Goal: Task Accomplishment & Management: Use online tool/utility

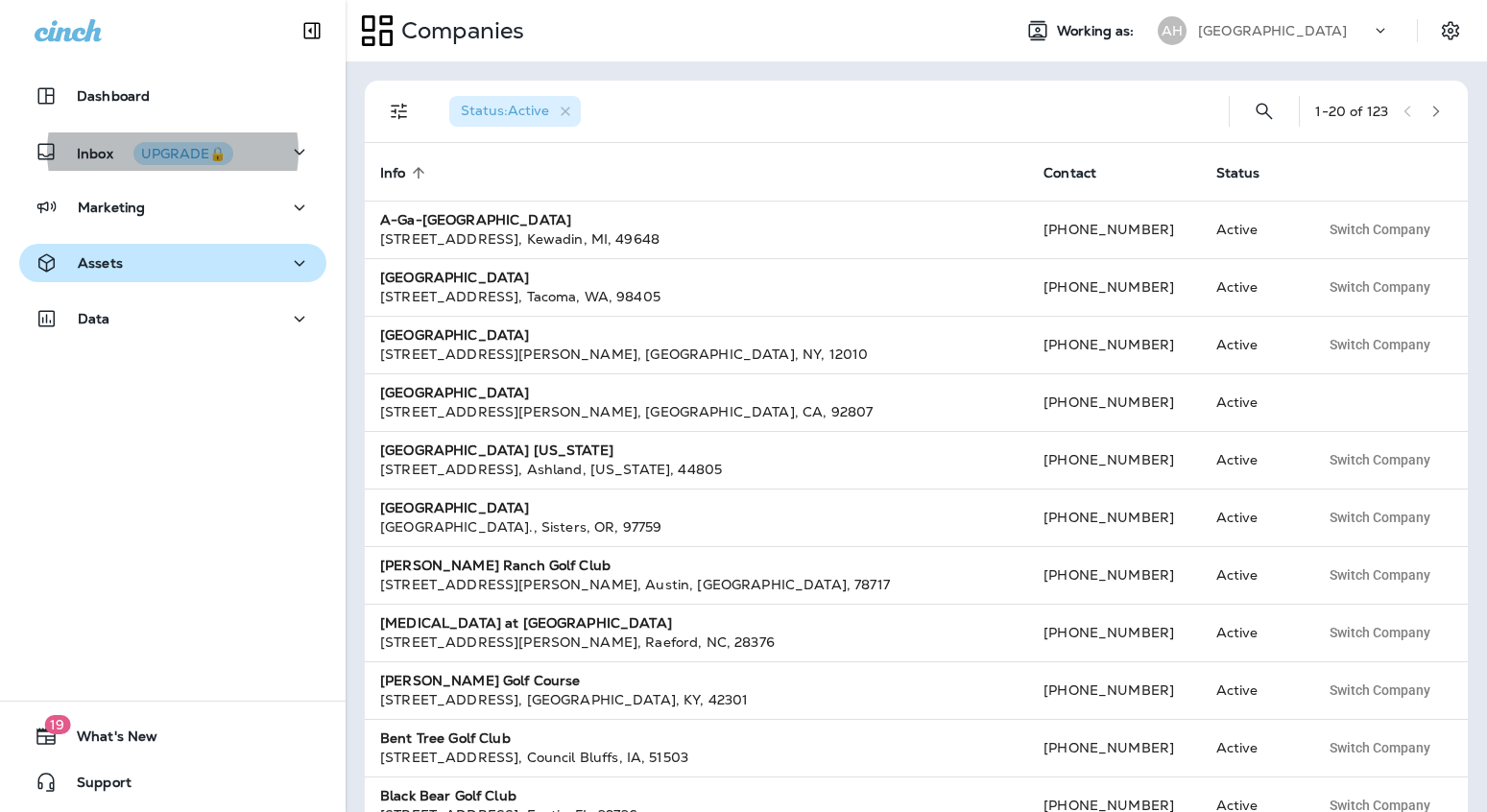
click at [197, 264] on div "Assets" at bounding box center [173, 263] width 277 height 24
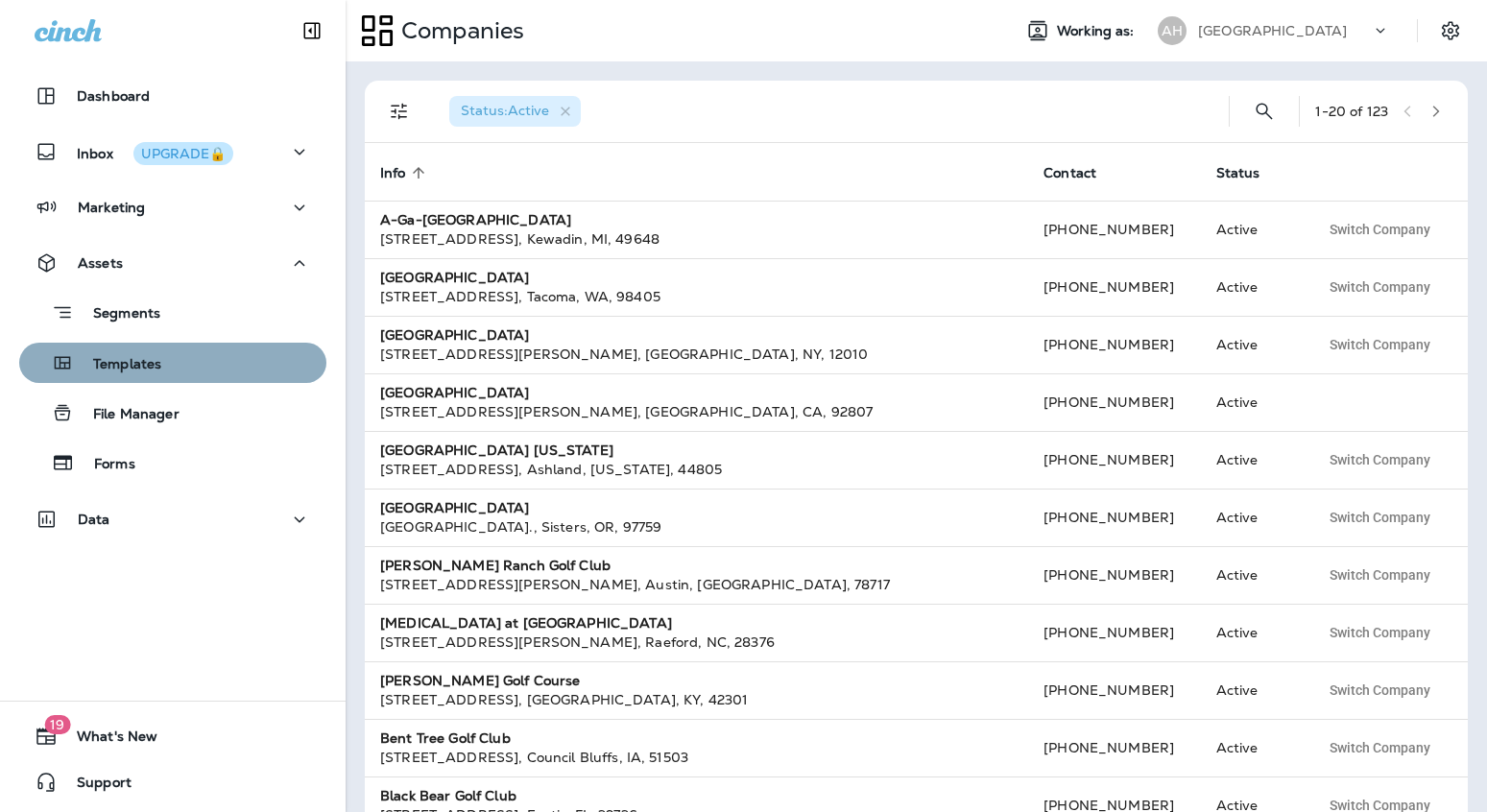
click at [174, 367] on div "Templates" at bounding box center [173, 363] width 292 height 29
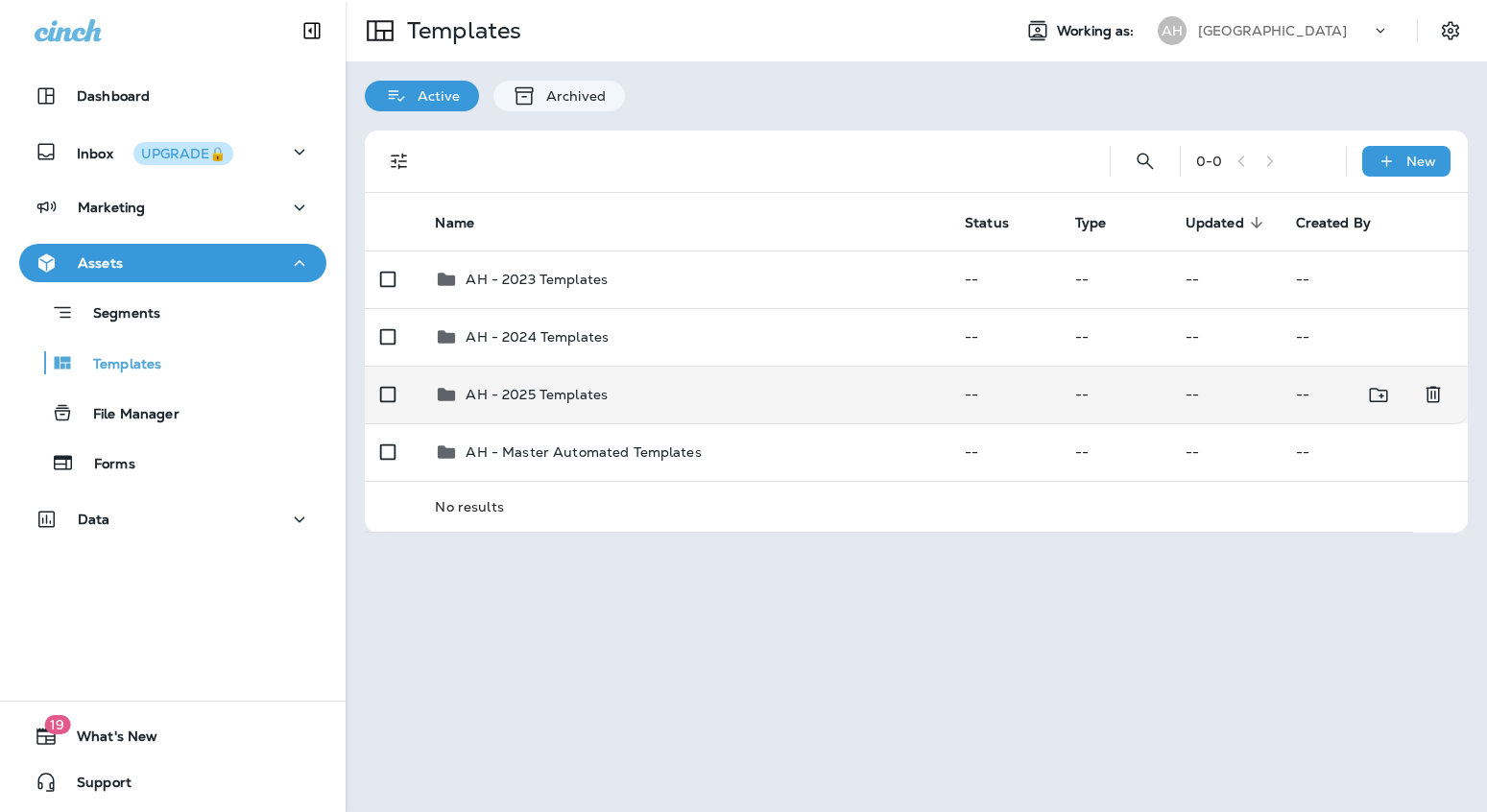
click at [558, 405] on div "AH - 2025 Templates" at bounding box center [536, 394] width 142 height 23
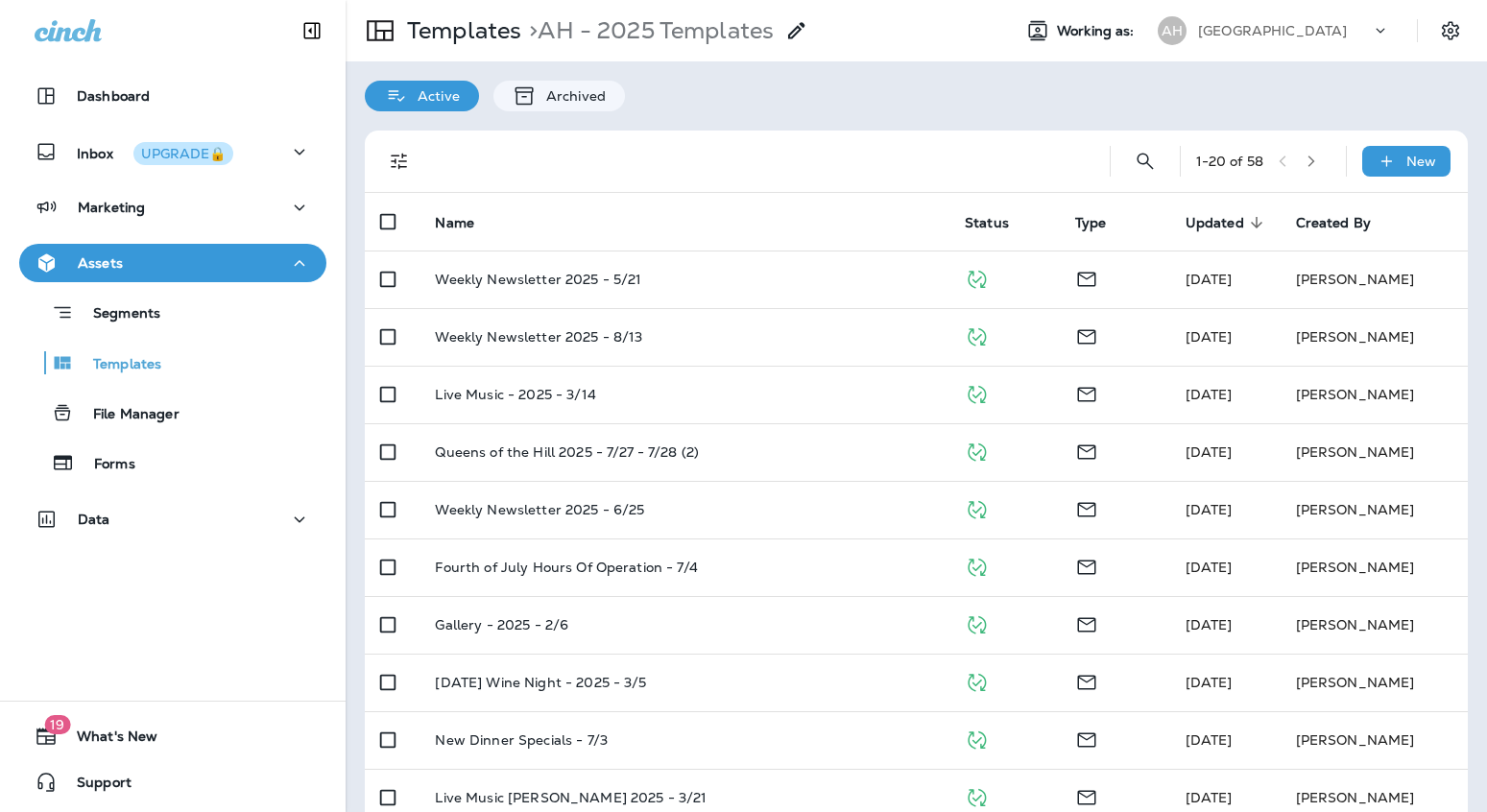
click at [1229, 215] on span "Updated" at bounding box center [1215, 222] width 58 height 17
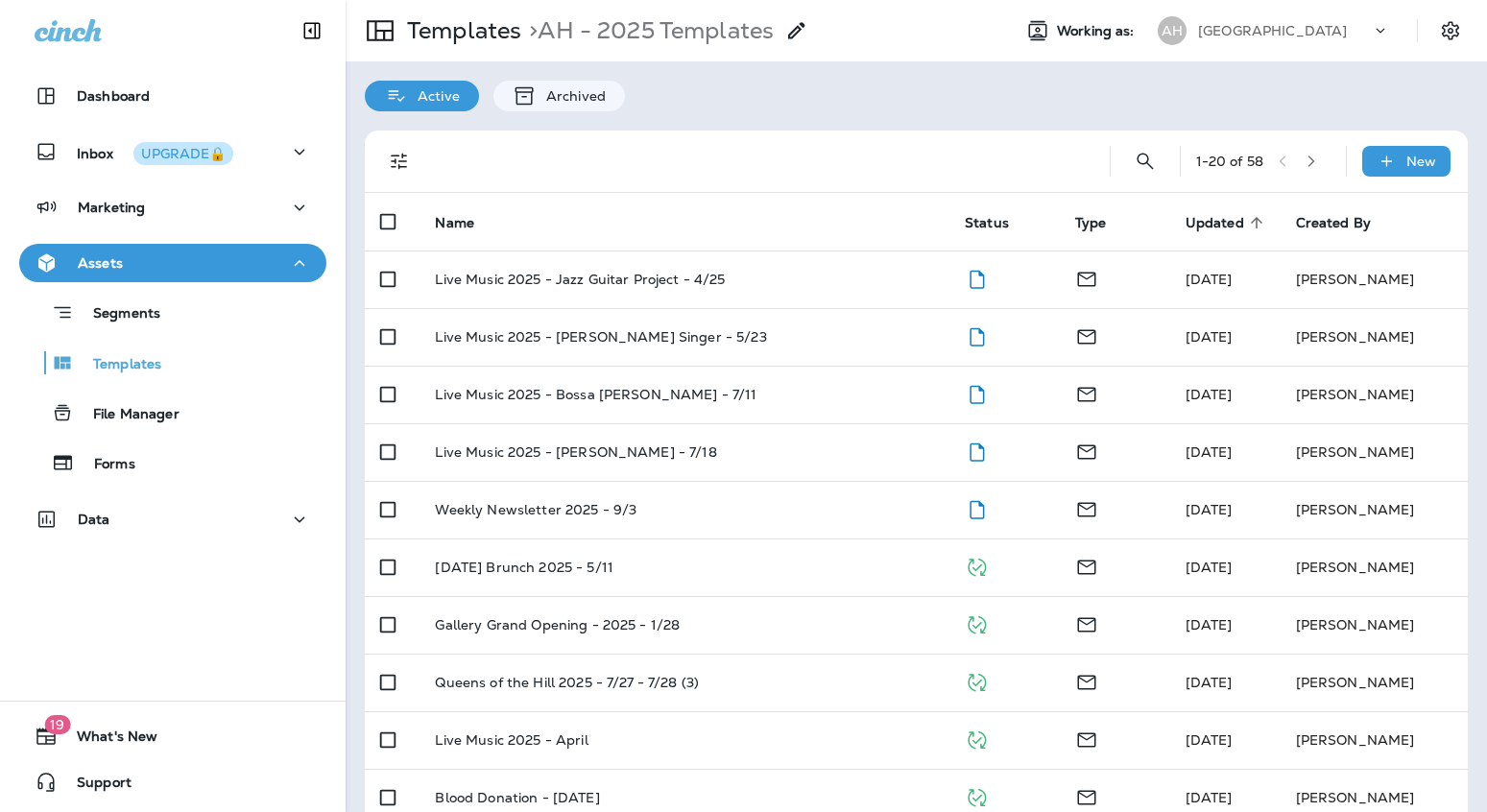
click at [1232, 221] on span "Updated" at bounding box center [1215, 222] width 58 height 17
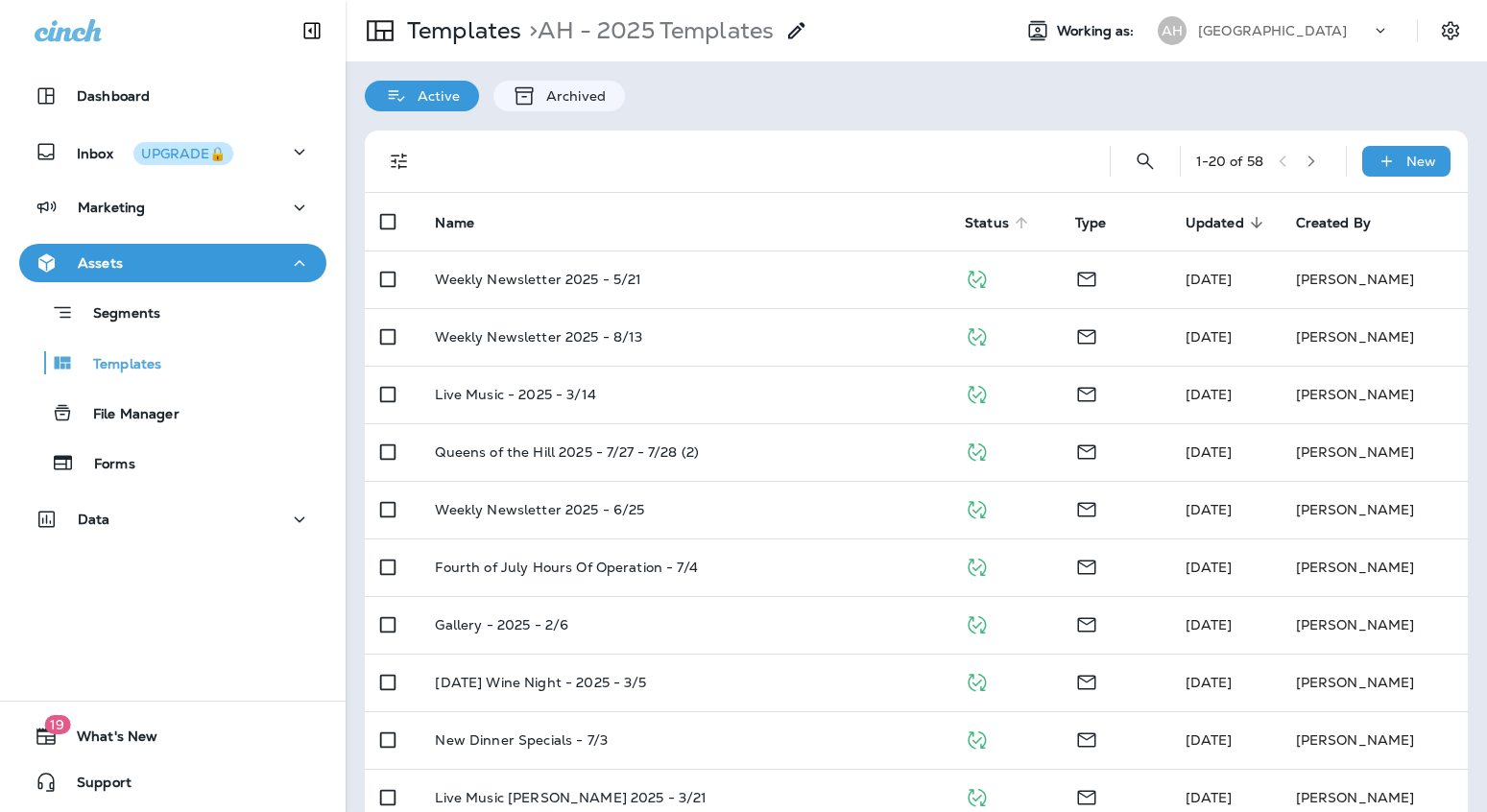
click at [984, 222] on span "Status" at bounding box center [987, 222] width 44 height 17
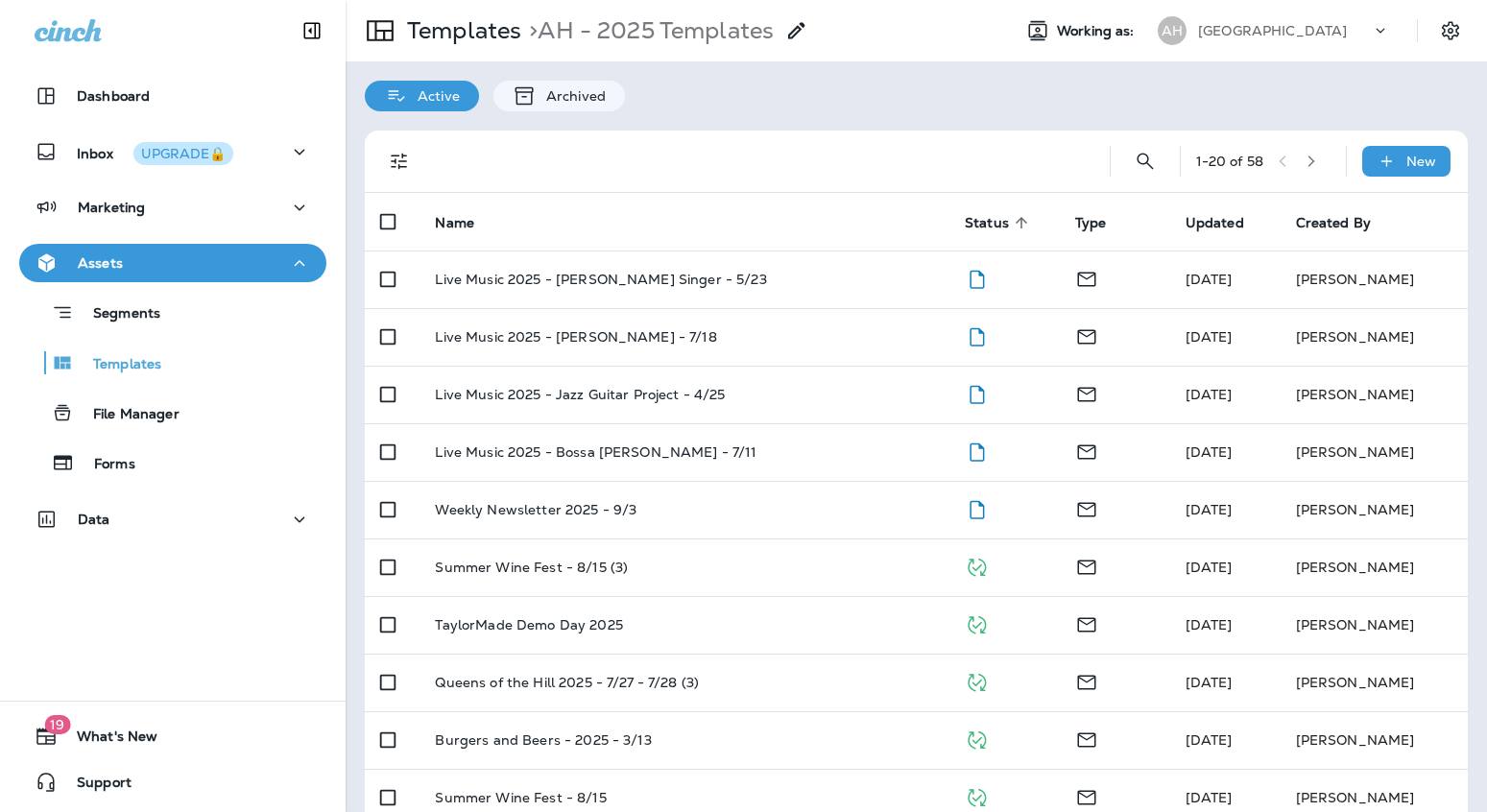
click at [984, 222] on span "Status" at bounding box center [987, 222] width 44 height 17
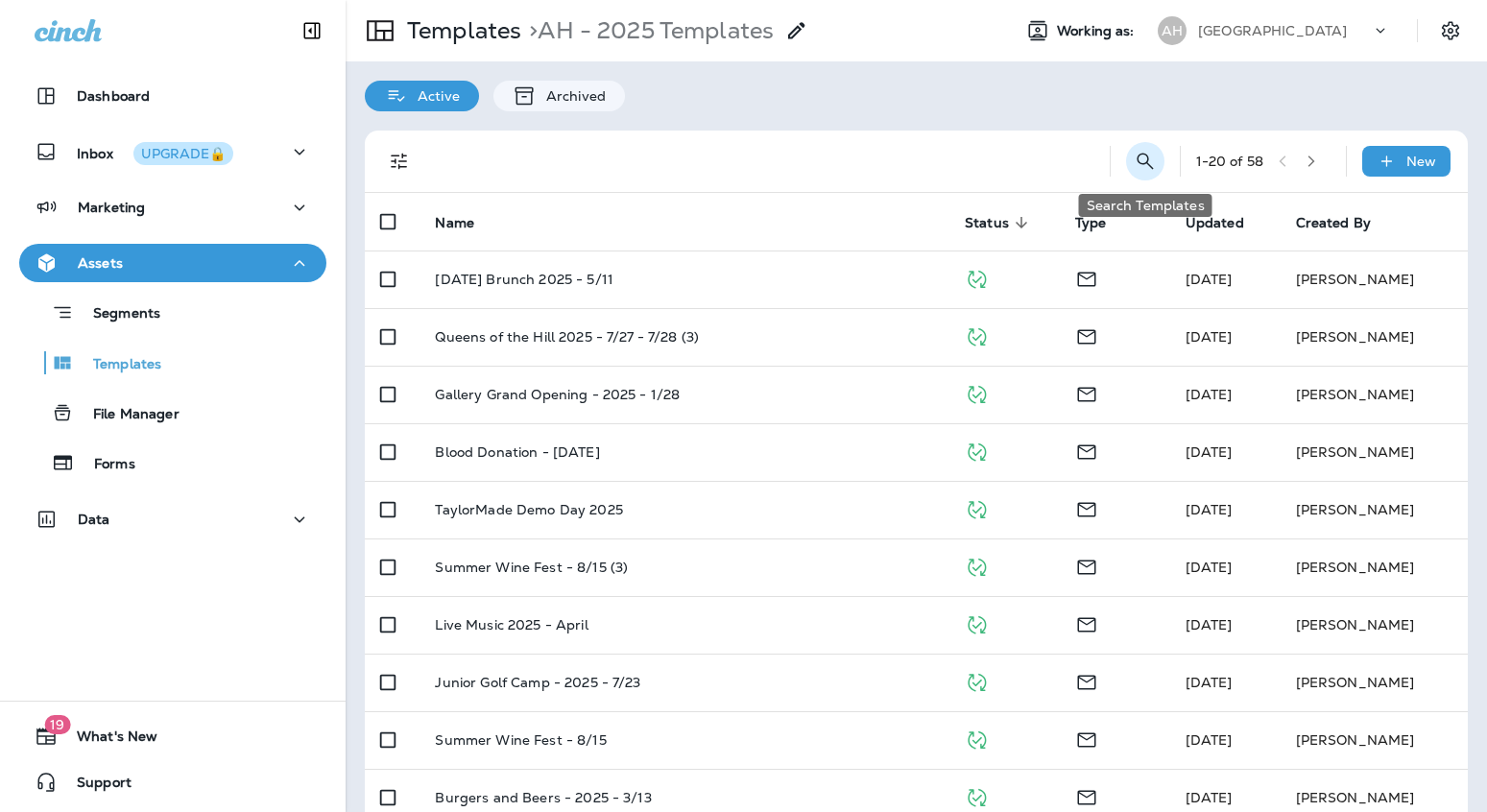
click at [1143, 157] on icon "Search Templates" at bounding box center [1146, 161] width 23 height 23
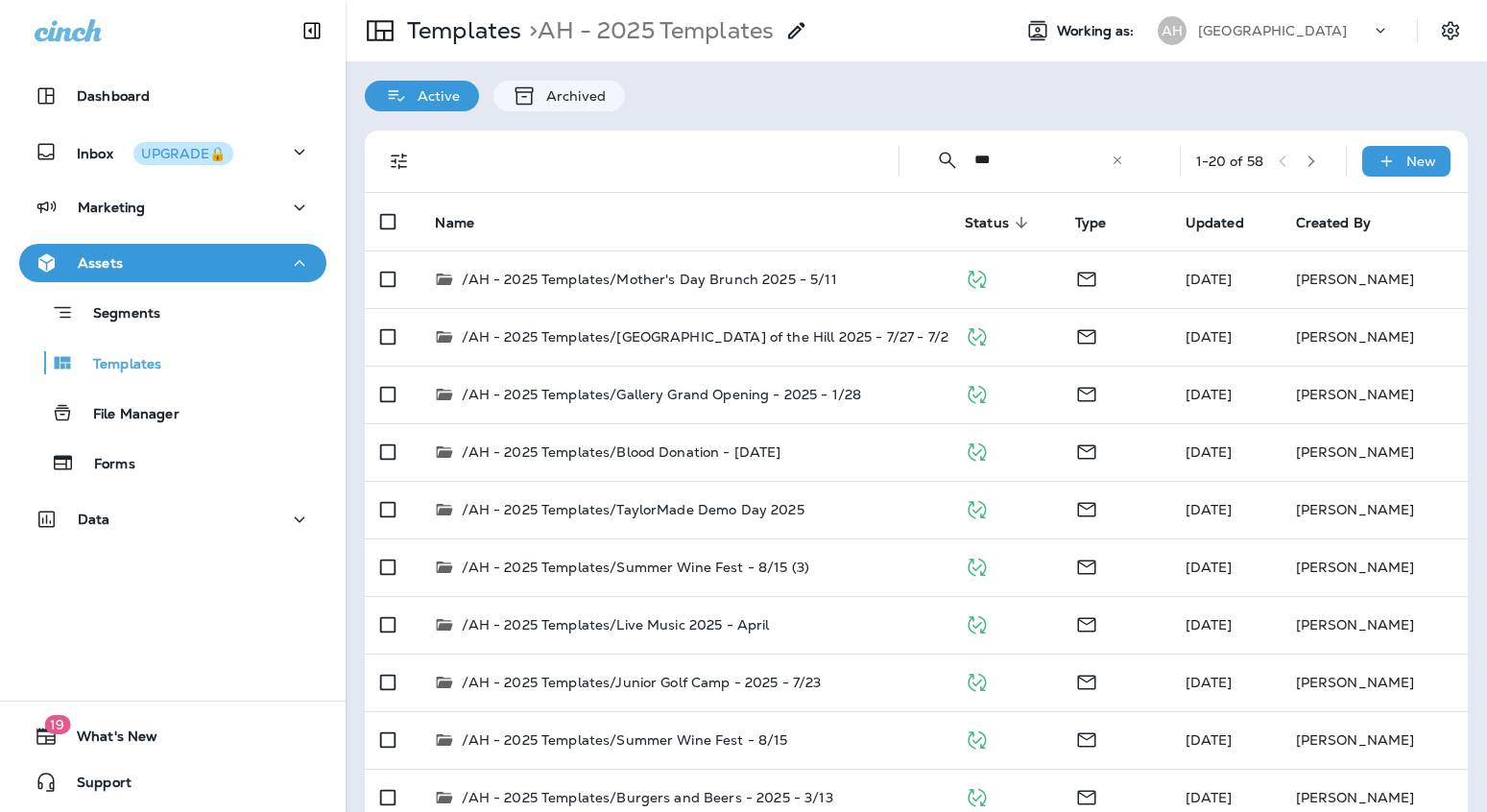
type input "***"
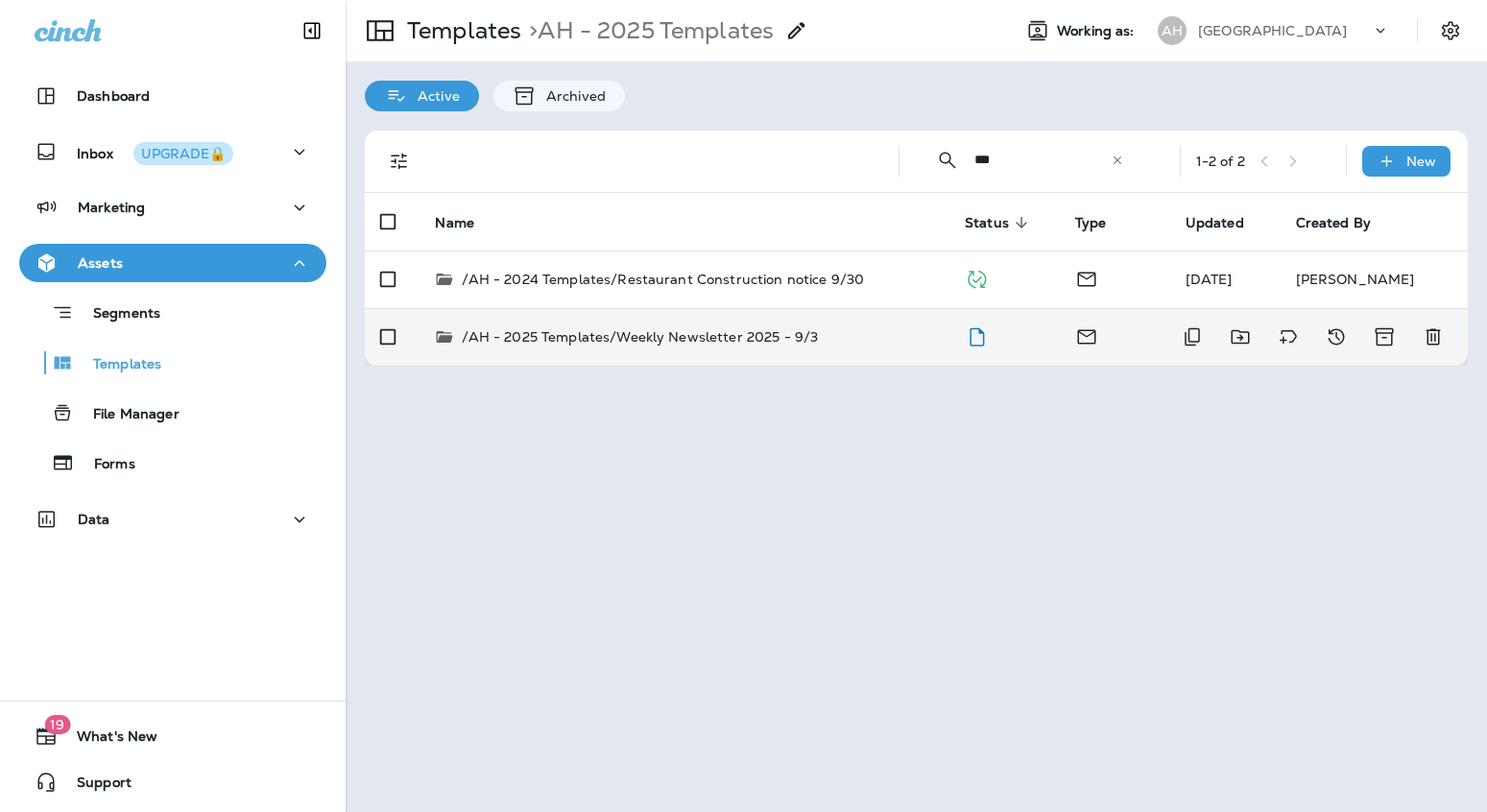
click at [751, 345] on p "/AH - 2025 Templates/Weekly Newsletter 2025 - 9/3" at bounding box center [640, 337] width 356 height 19
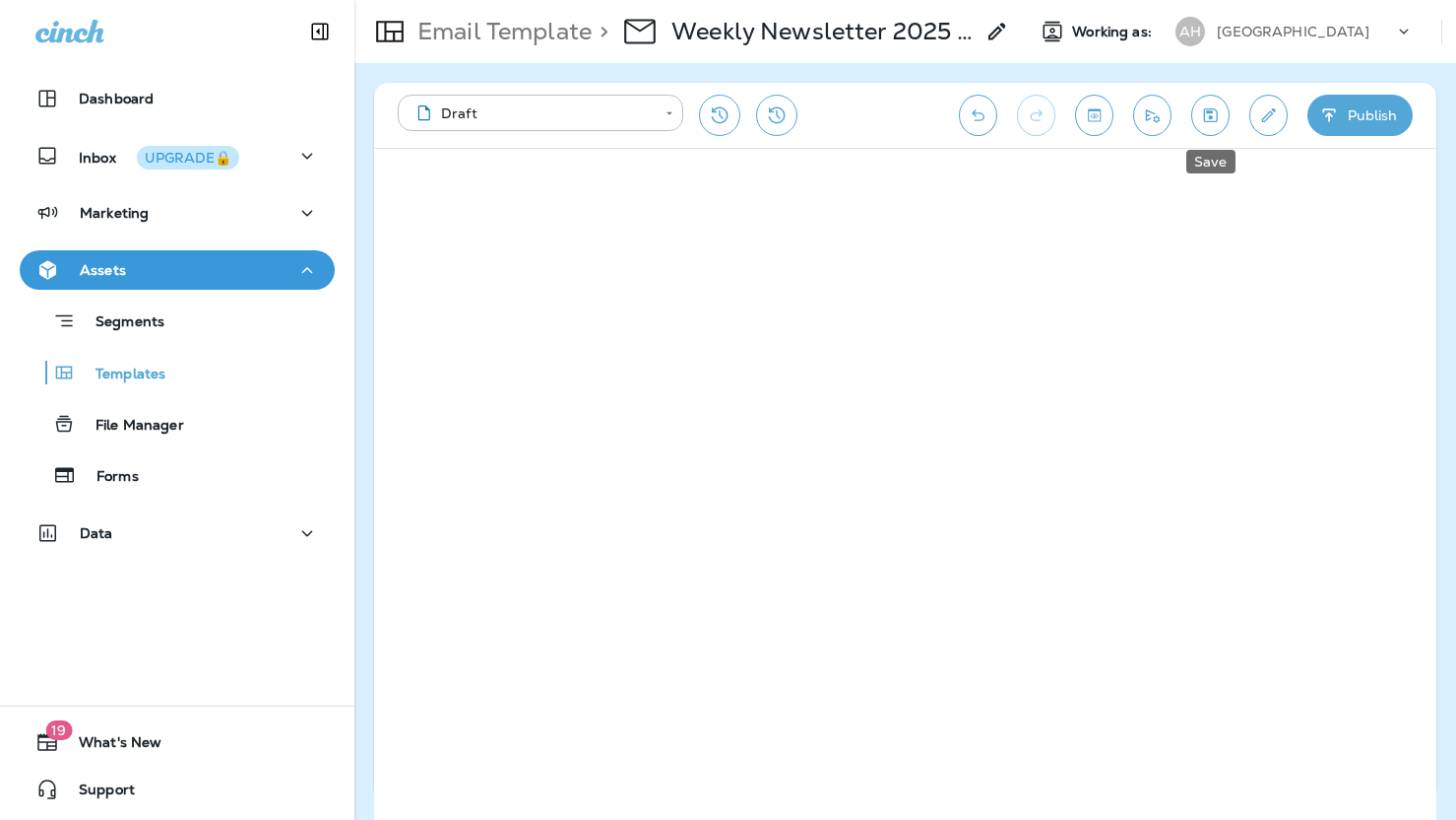
click at [1210, 117] on icon "Save" at bounding box center [1211, 116] width 14 height 14
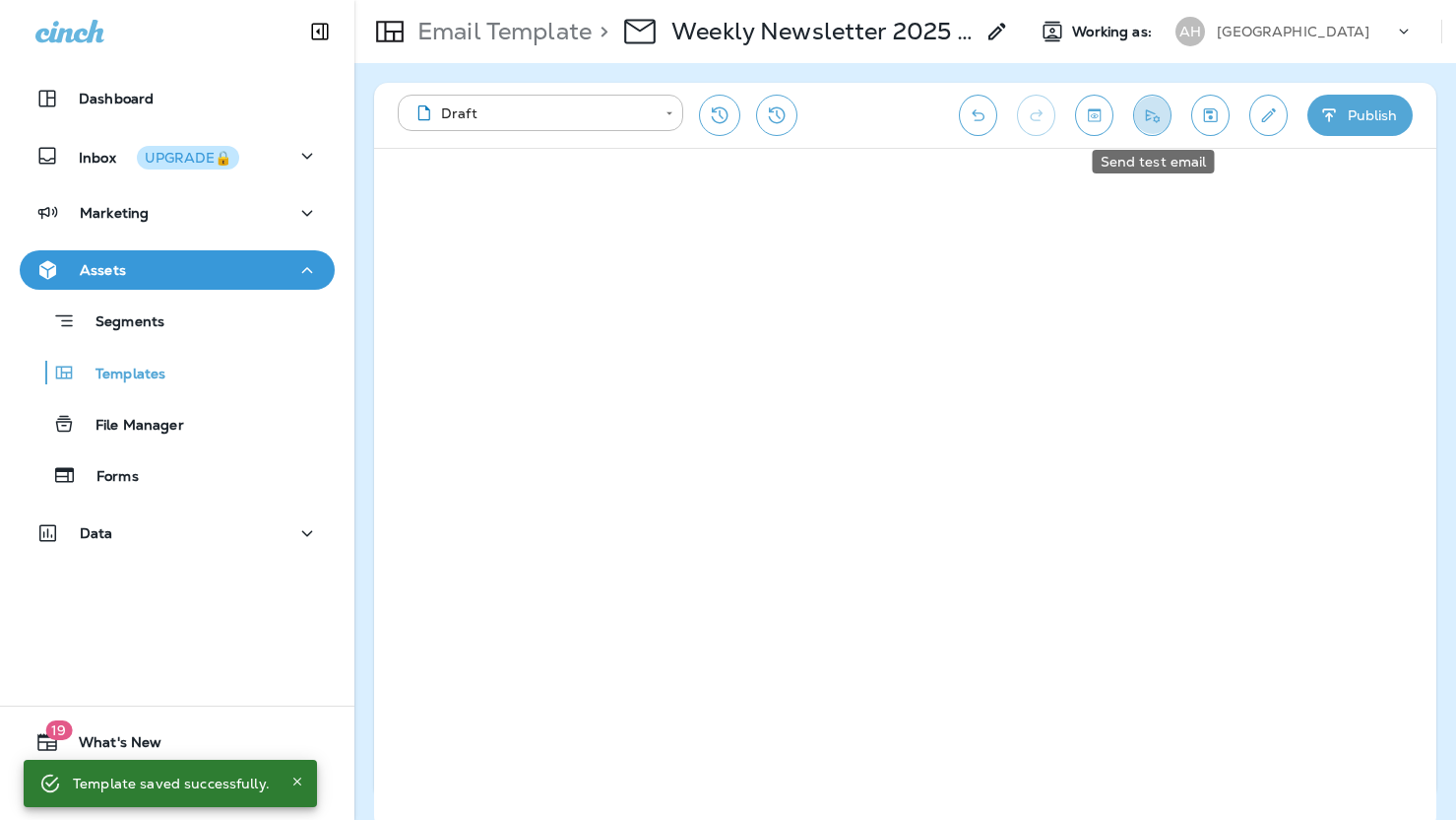
click at [1143, 98] on button "Send test email" at bounding box center [1152, 116] width 39 height 42
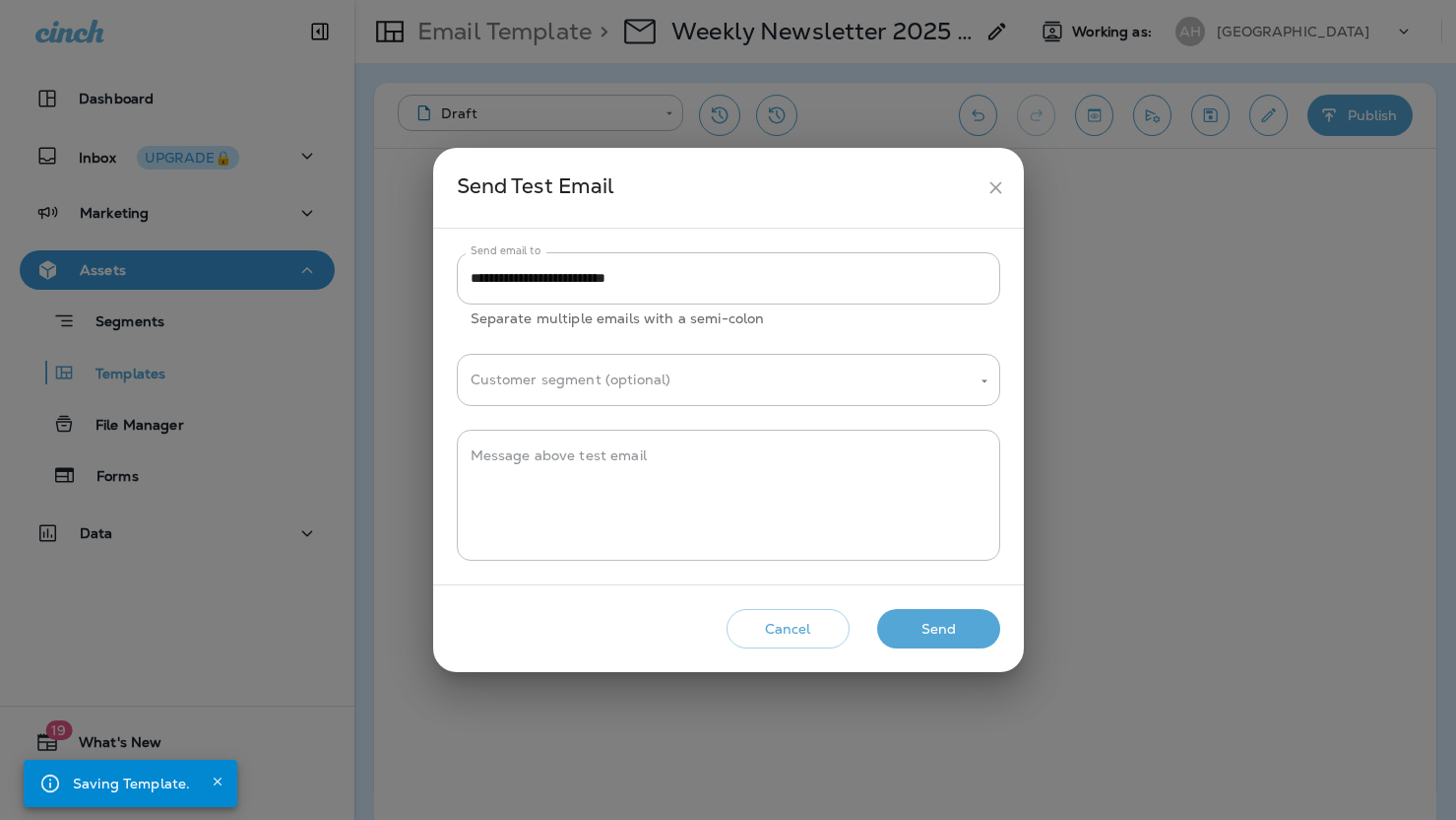
click at [959, 637] on button "Send" at bounding box center [939, 629] width 123 height 41
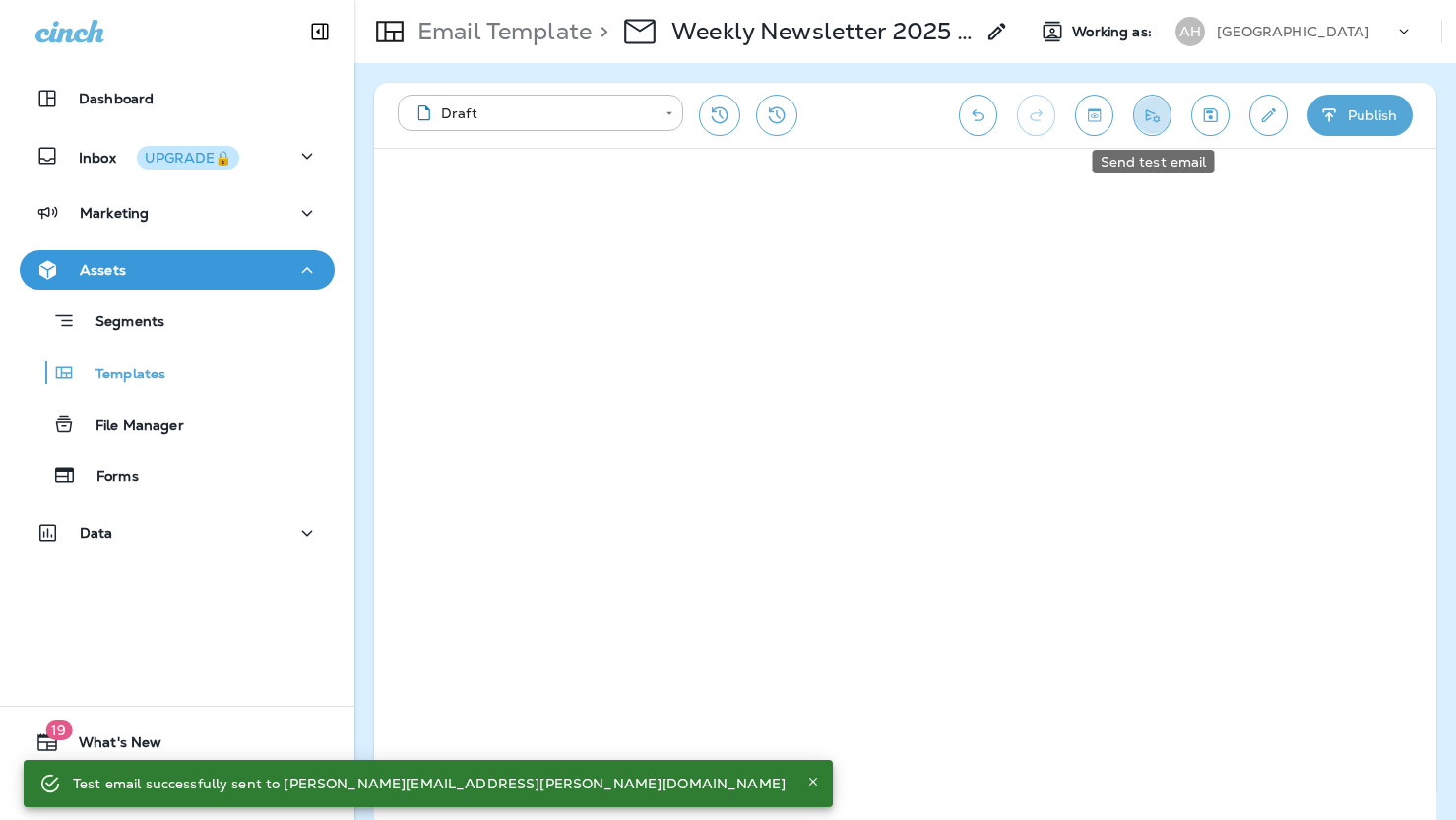
click at [1152, 118] on icon "Send test email" at bounding box center [1152, 116] width 21 height 20
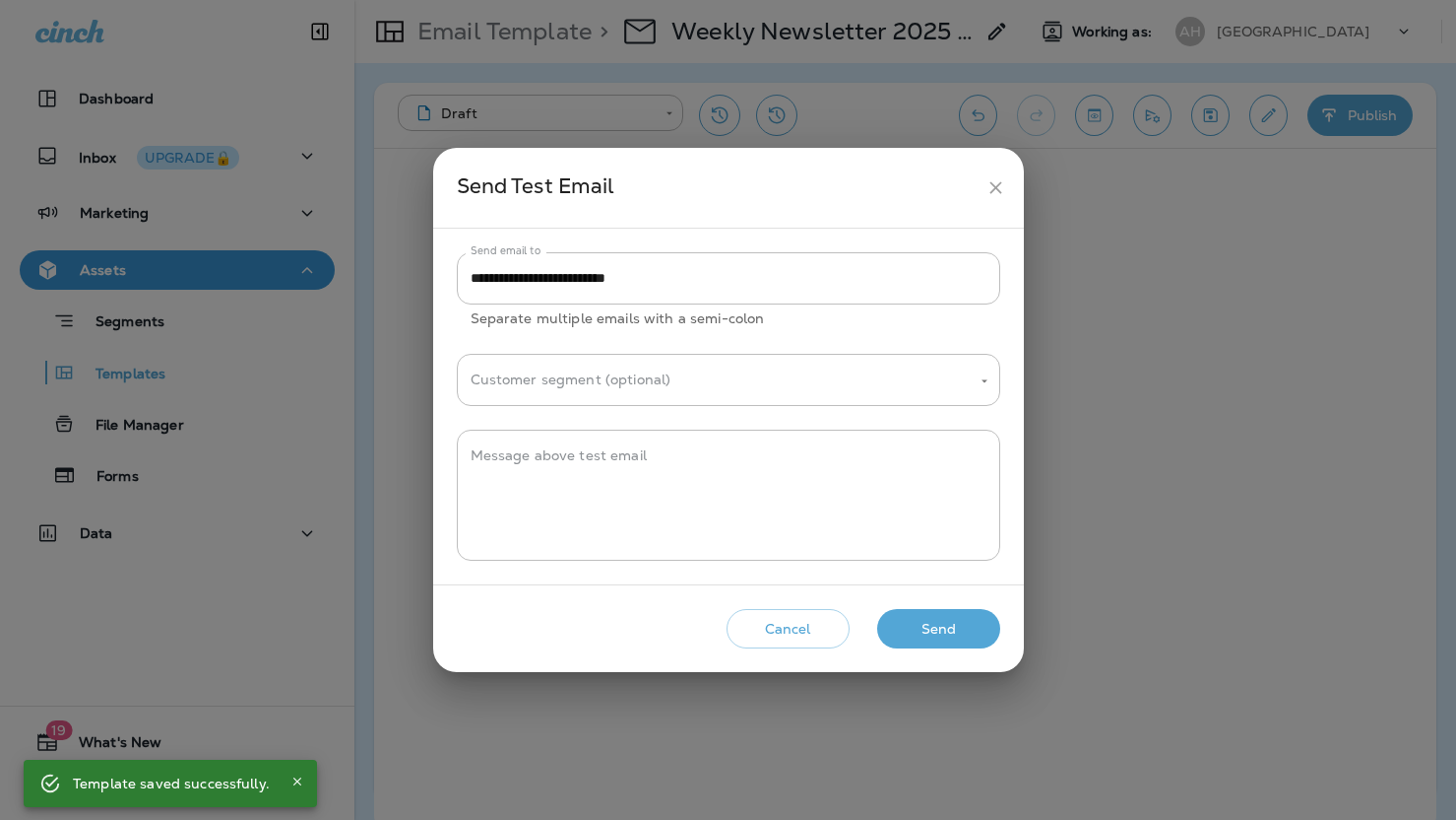
click at [939, 636] on button "Send" at bounding box center [939, 629] width 123 height 41
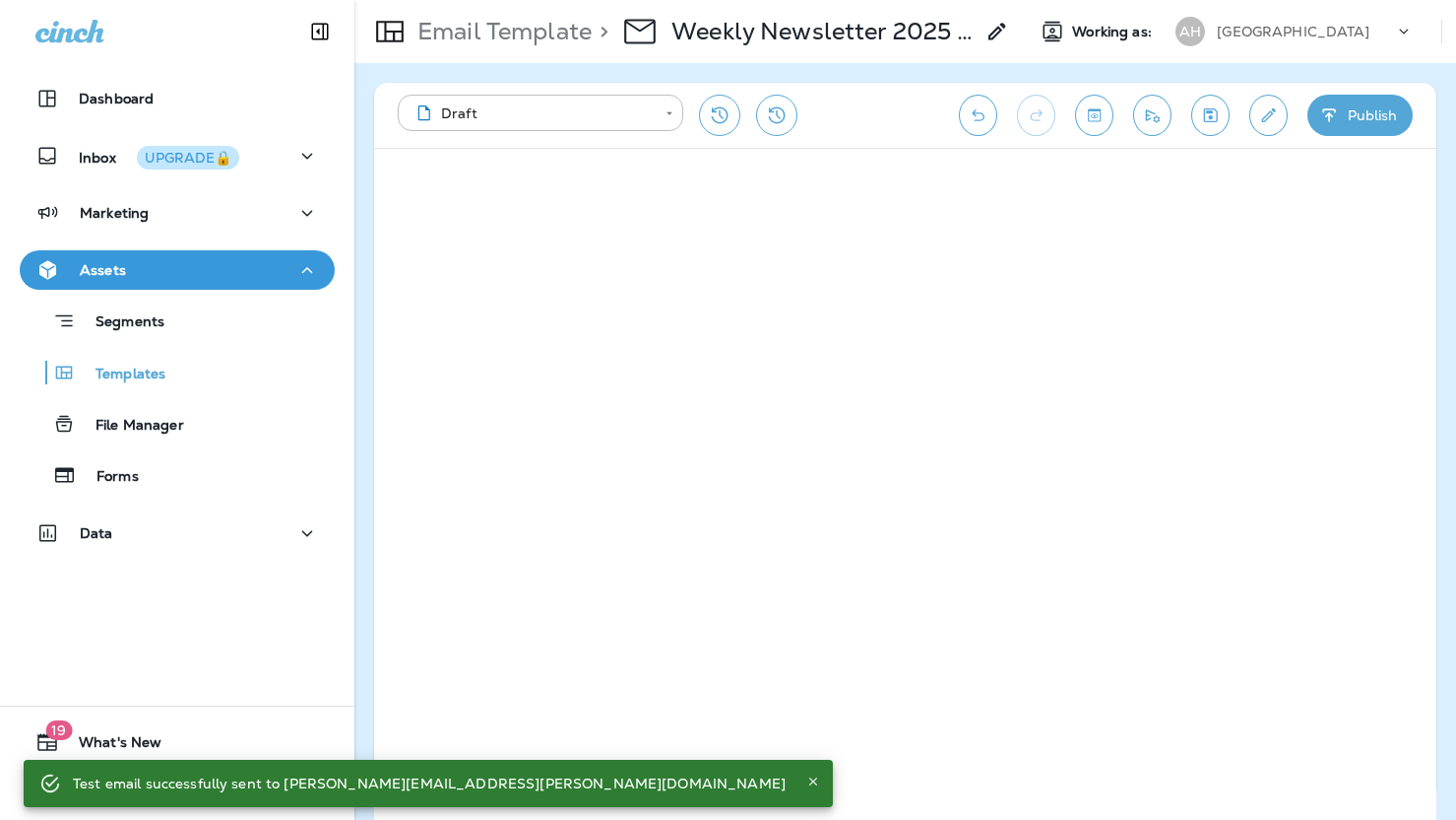
click at [975, 115] on icon "Undo" at bounding box center [978, 116] width 13 height 12
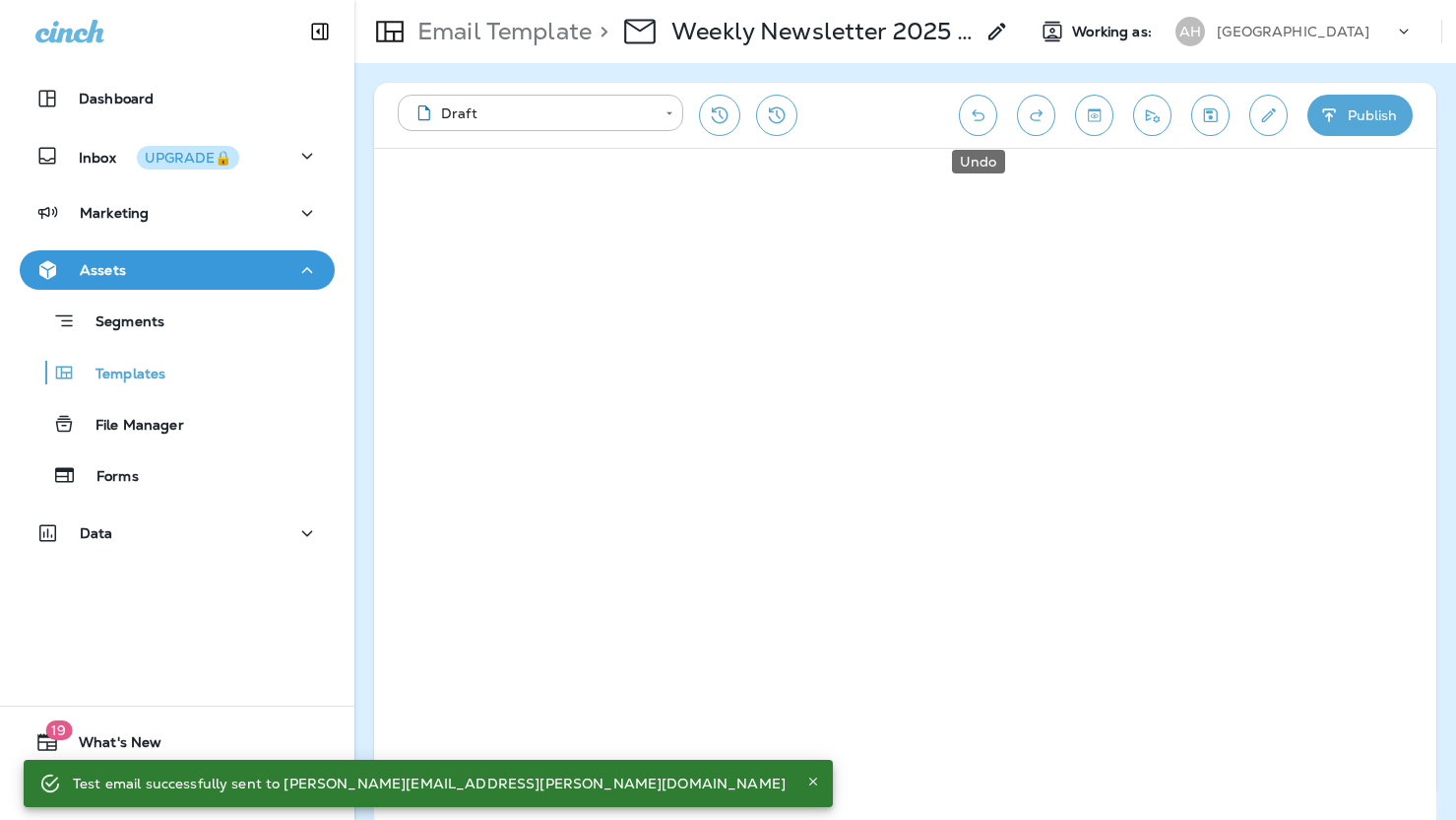
click at [975, 115] on icon "Undo" at bounding box center [978, 116] width 13 height 12
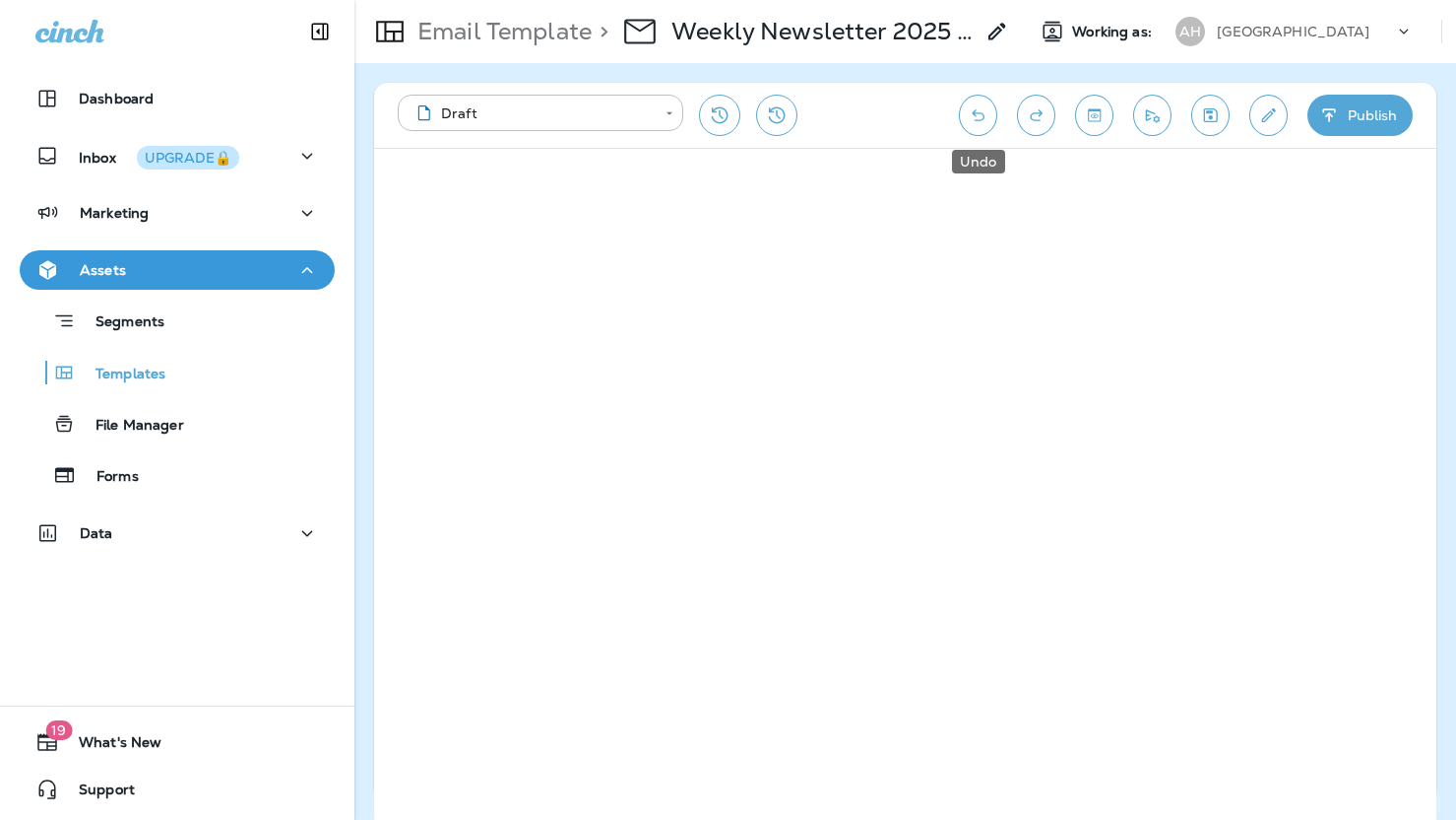
click at [975, 115] on icon "Undo" at bounding box center [978, 116] width 13 height 12
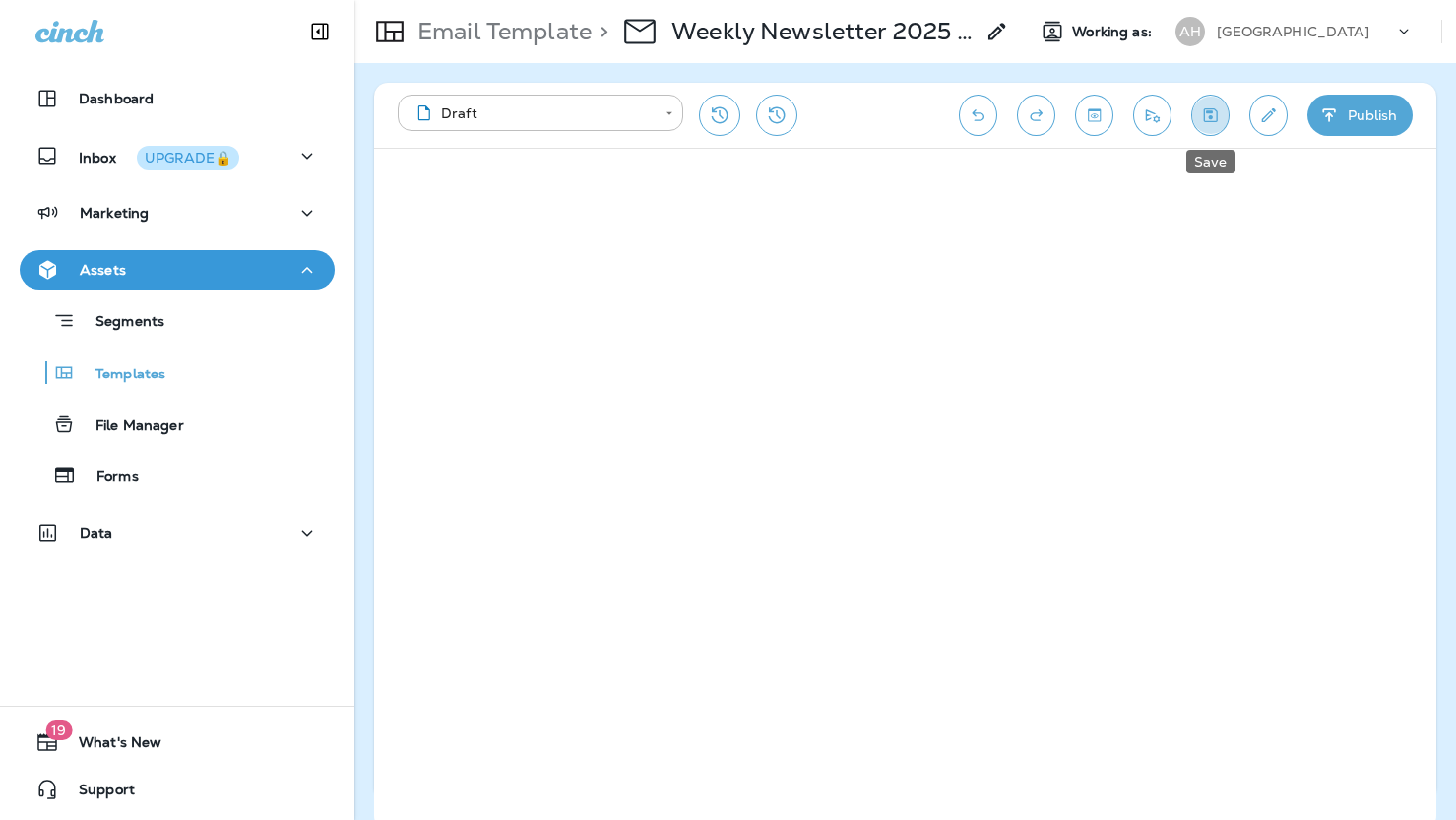
click at [1212, 115] on icon "Save" at bounding box center [1210, 116] width 21 height 20
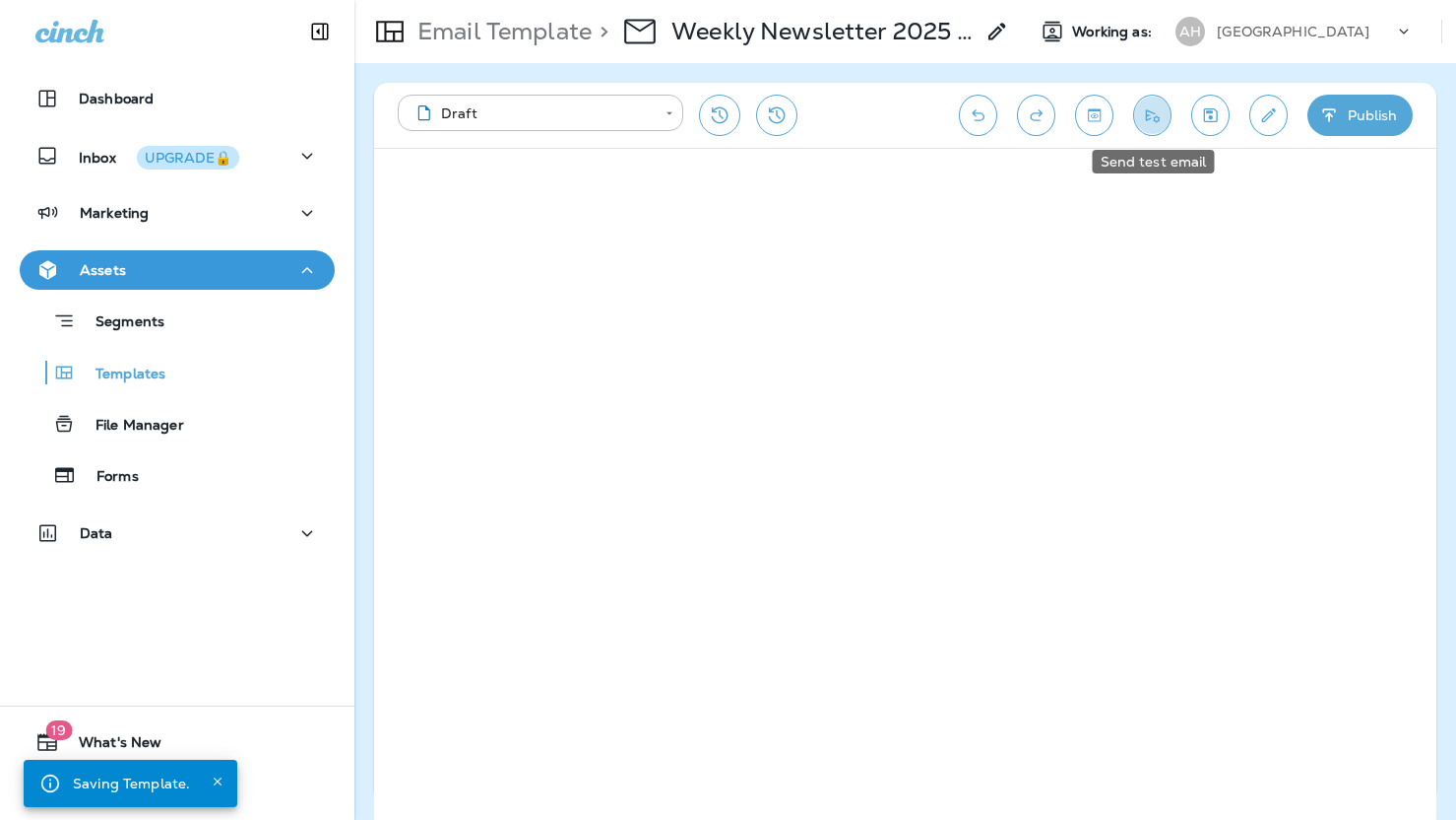
click at [1152, 113] on icon "Send test email" at bounding box center [1153, 116] width 14 height 13
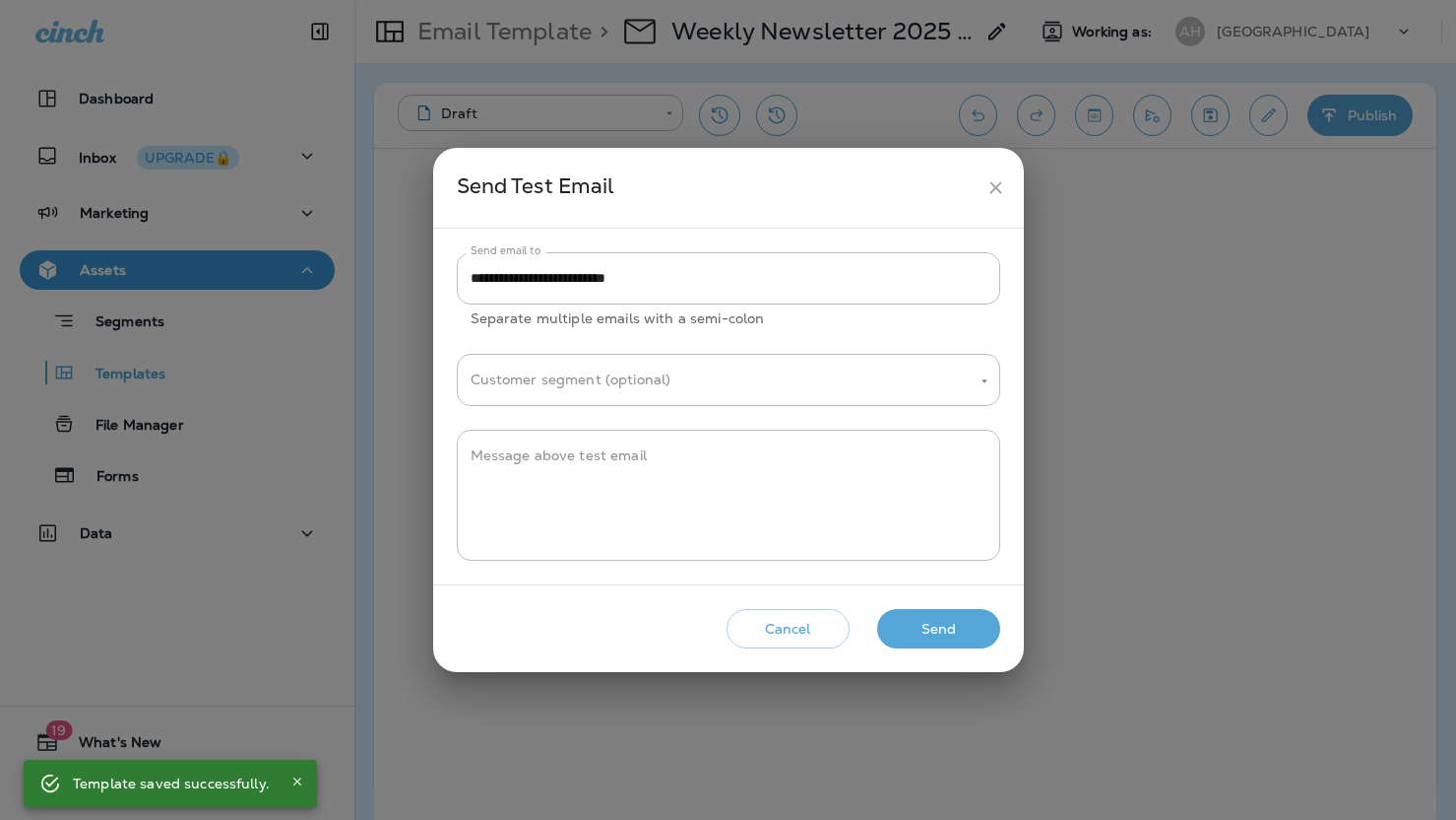
click at [953, 633] on button "Send" at bounding box center [939, 629] width 123 height 41
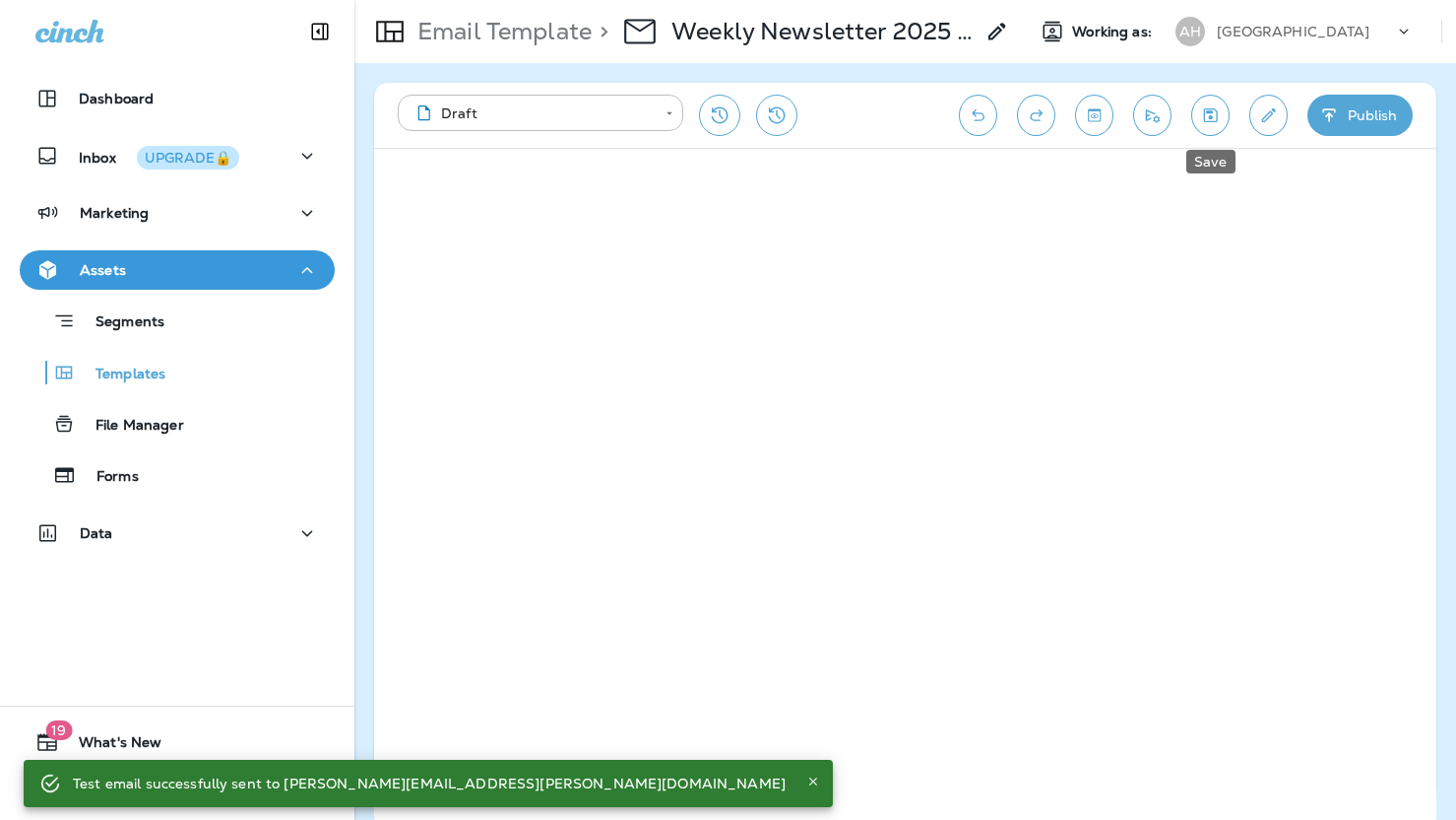
click at [1200, 113] on icon "Save" at bounding box center [1210, 116] width 21 height 20
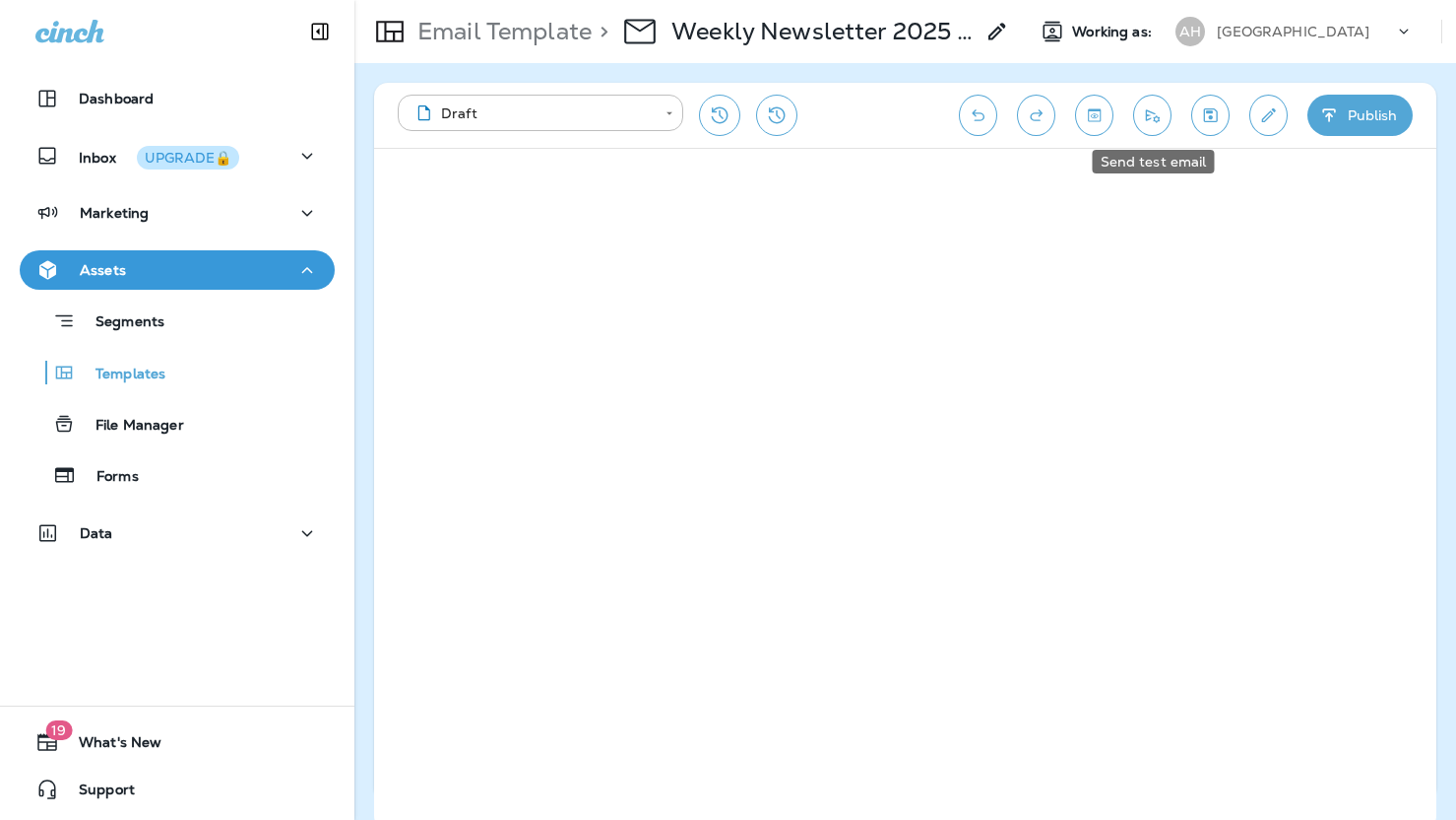
click at [1160, 116] on icon "Send test email" at bounding box center [1152, 116] width 21 height 20
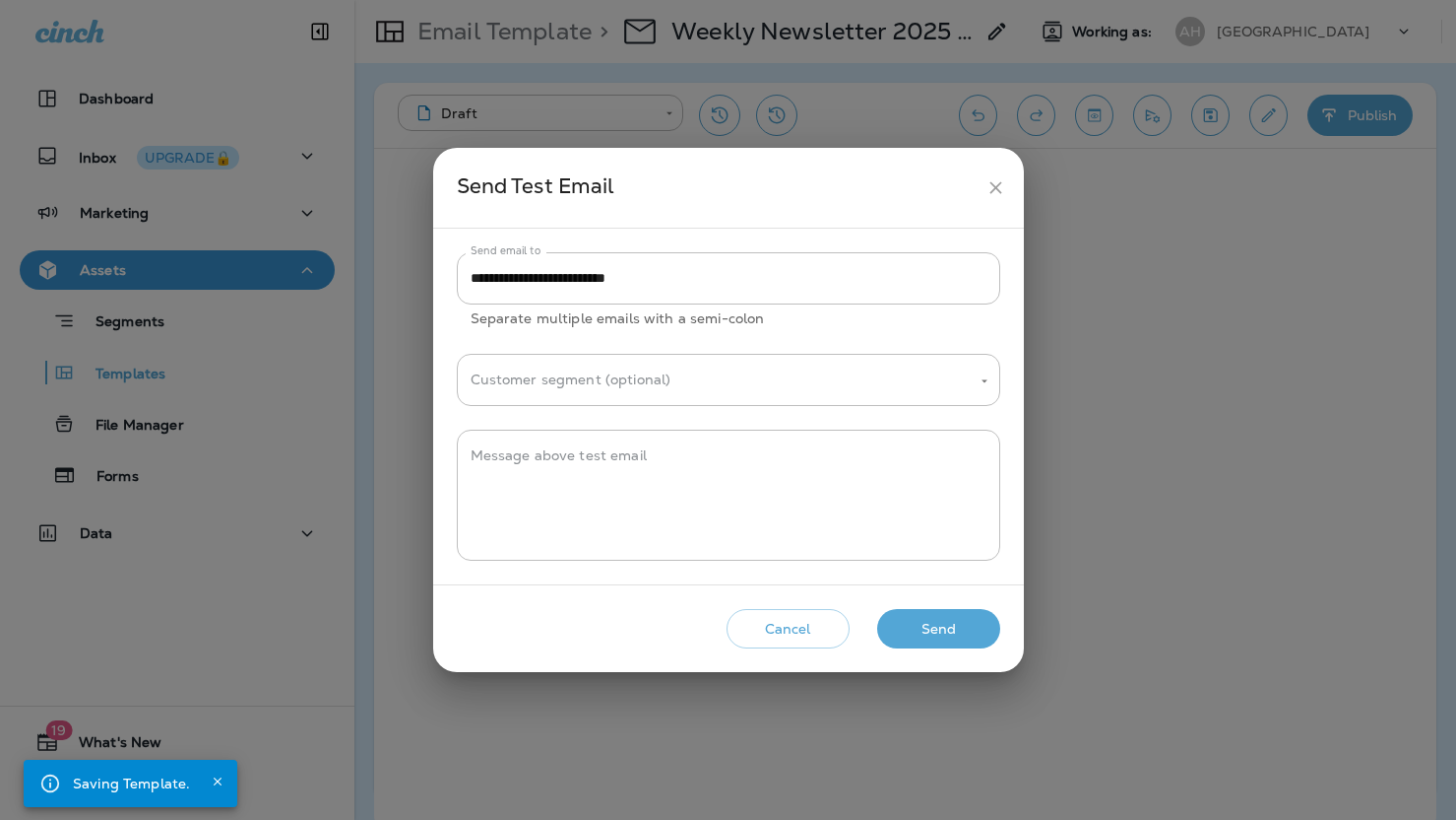
click at [938, 626] on button "Send" at bounding box center [939, 629] width 123 height 41
